Goal: Transaction & Acquisition: Purchase product/service

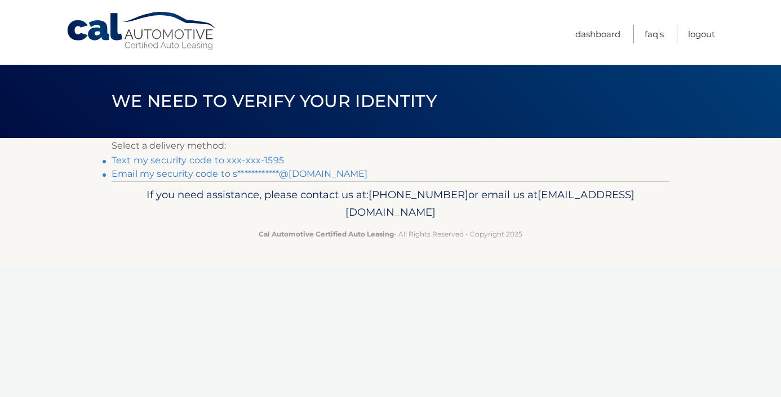
click at [241, 162] on link "Text my security code to xxx-xxx-1595" at bounding box center [198, 160] width 172 height 11
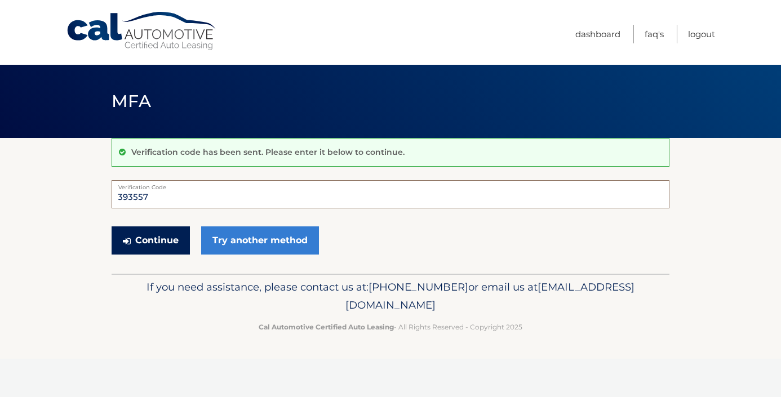
type input "393557"
click at [157, 247] on button "Continue" at bounding box center [151, 241] width 78 height 28
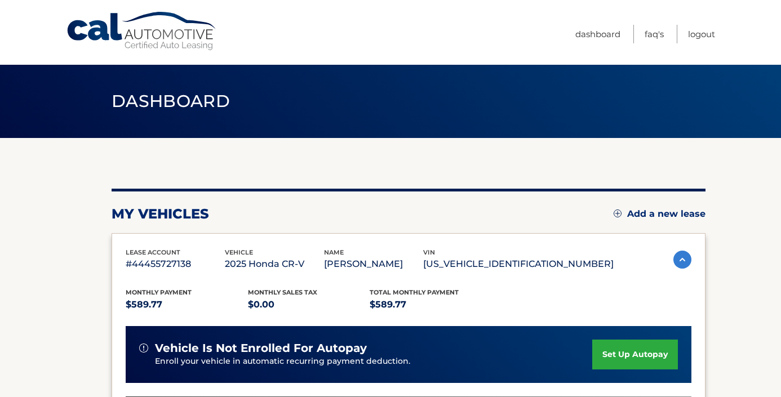
click at [734, 273] on section "my vehicles Add a new lease lease account #44455727138 vehicle 2025 Honda CR-V …" at bounding box center [390, 367] width 781 height 459
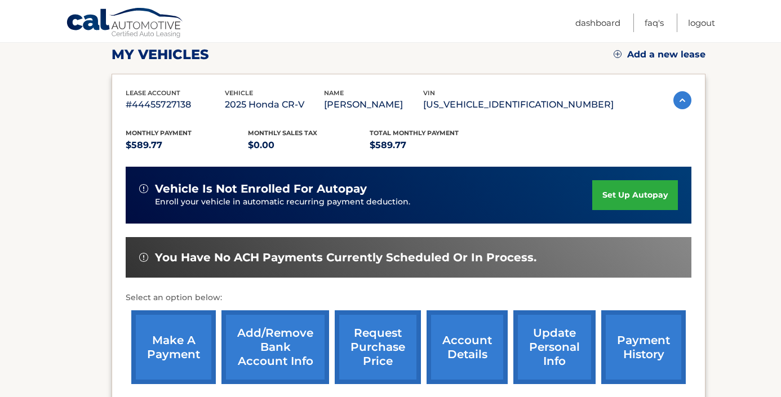
scroll to position [153, 0]
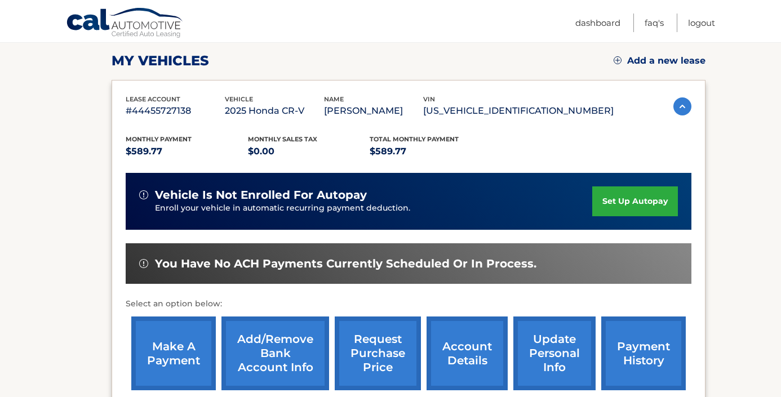
click at [185, 350] on link "make a payment" at bounding box center [173, 354] width 85 height 74
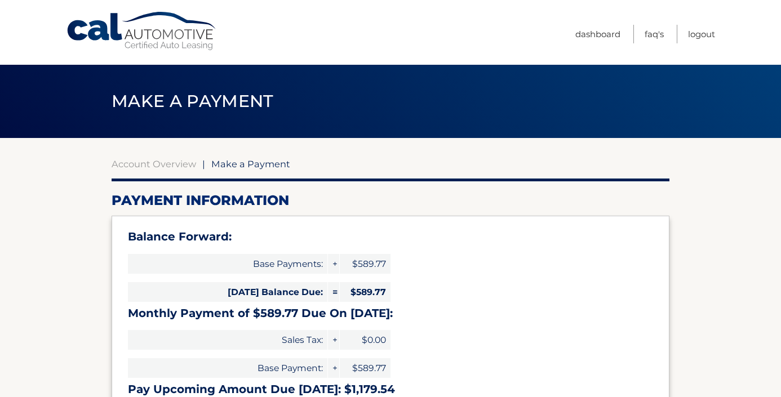
select select "ZTdhZTBkMDQtOGFkZC00NjEwLTk2NzQtY2IzODM1NjZiM2I5"
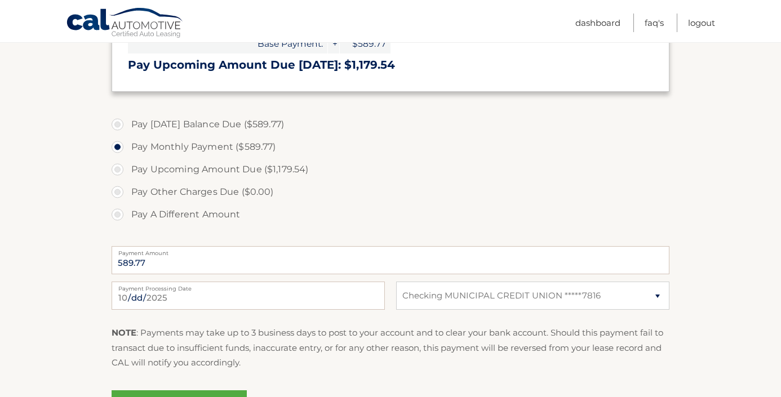
scroll to position [334, 0]
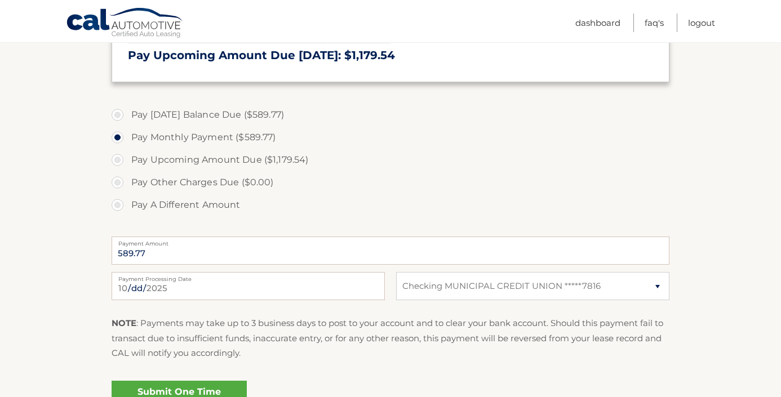
click at [169, 384] on link "Submit One Time Payment" at bounding box center [179, 399] width 135 height 36
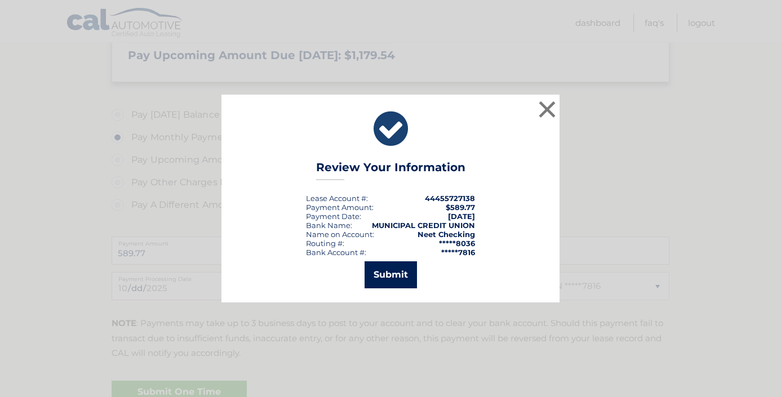
click at [393, 270] on button "Submit" at bounding box center [391, 274] width 52 height 27
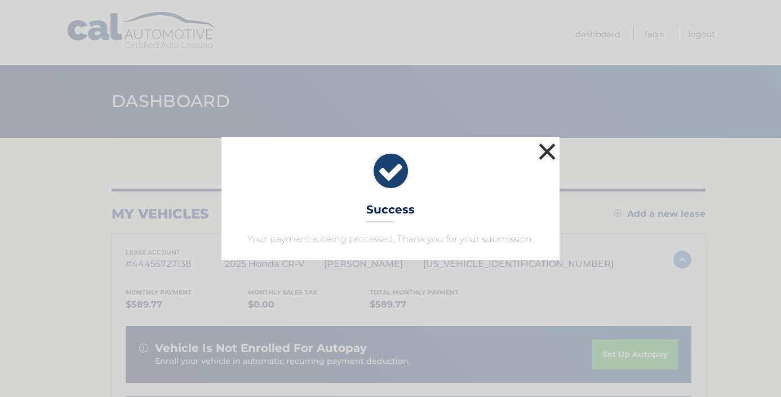
click at [546, 150] on button "×" at bounding box center [547, 151] width 23 height 23
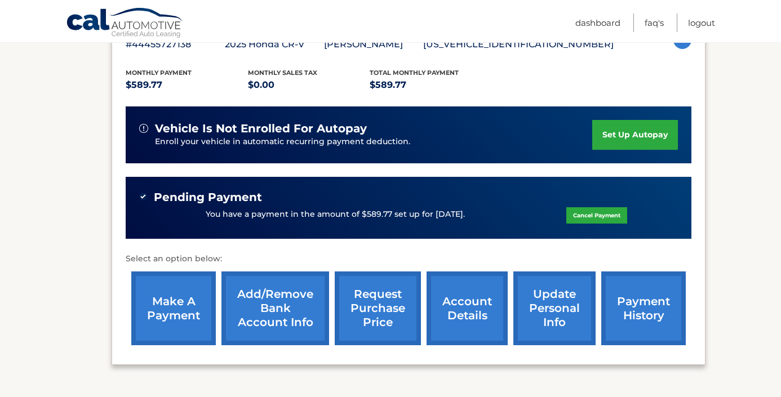
scroll to position [239, 0]
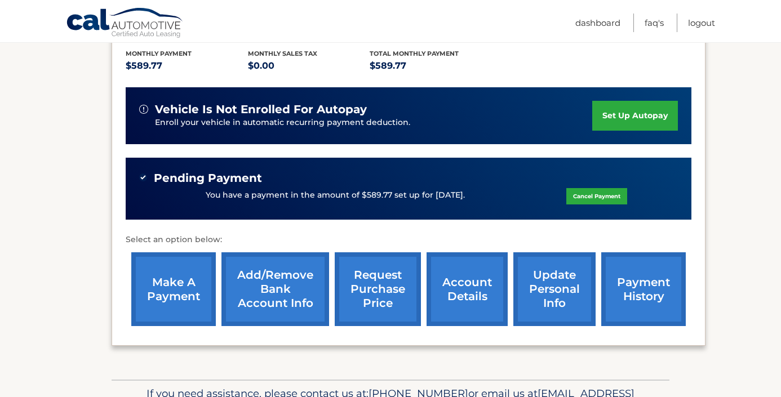
click at [641, 285] on link "payment history" at bounding box center [643, 289] width 85 height 74
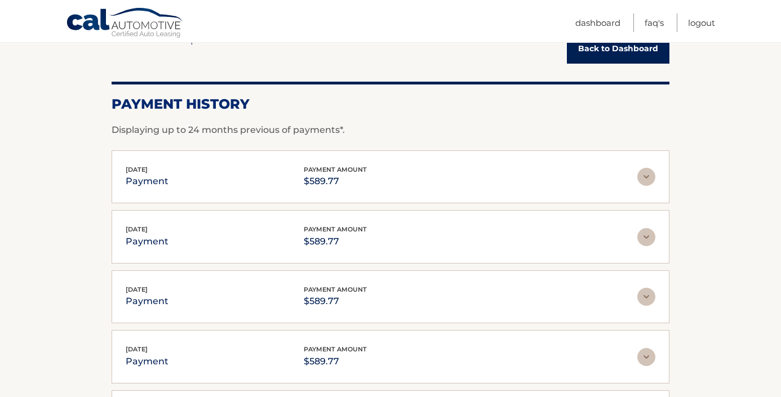
scroll to position [110, 0]
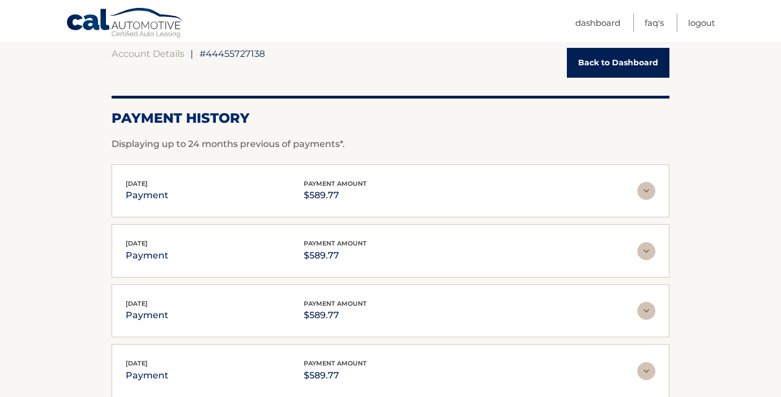
click at [649, 188] on img at bounding box center [646, 191] width 18 height 18
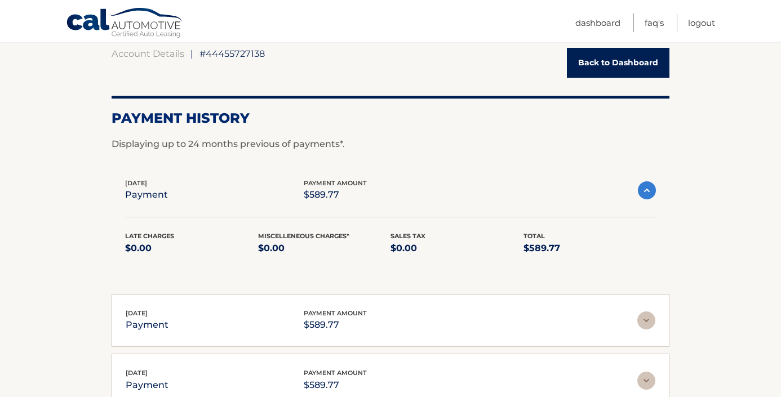
click at [649, 188] on img at bounding box center [647, 190] width 18 height 18
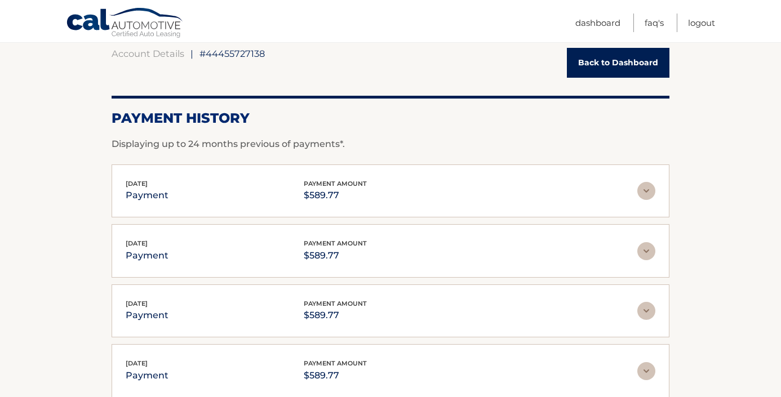
click at [601, 69] on link "Back to Dashboard" at bounding box center [618, 63] width 103 height 30
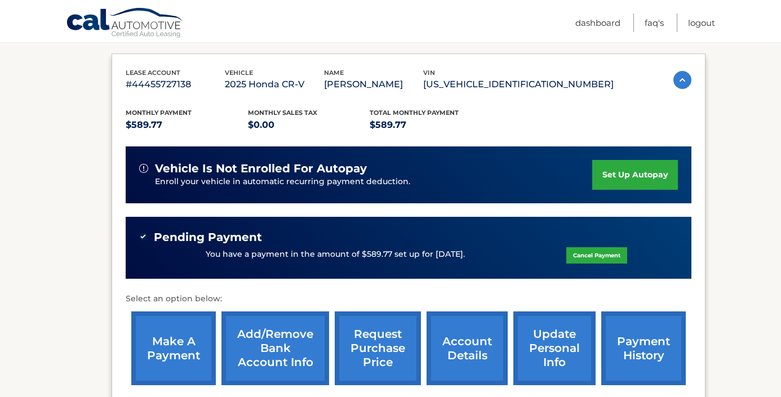
scroll to position [193, 0]
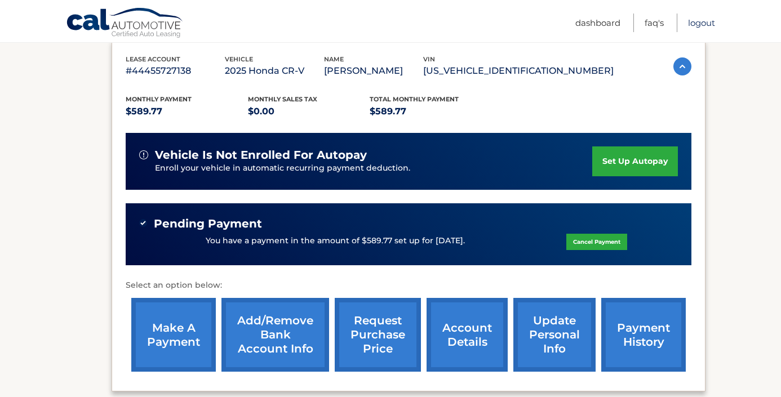
click at [706, 21] on link "Logout" at bounding box center [701, 23] width 27 height 19
